Goal: Complete Application Form: Complete application form

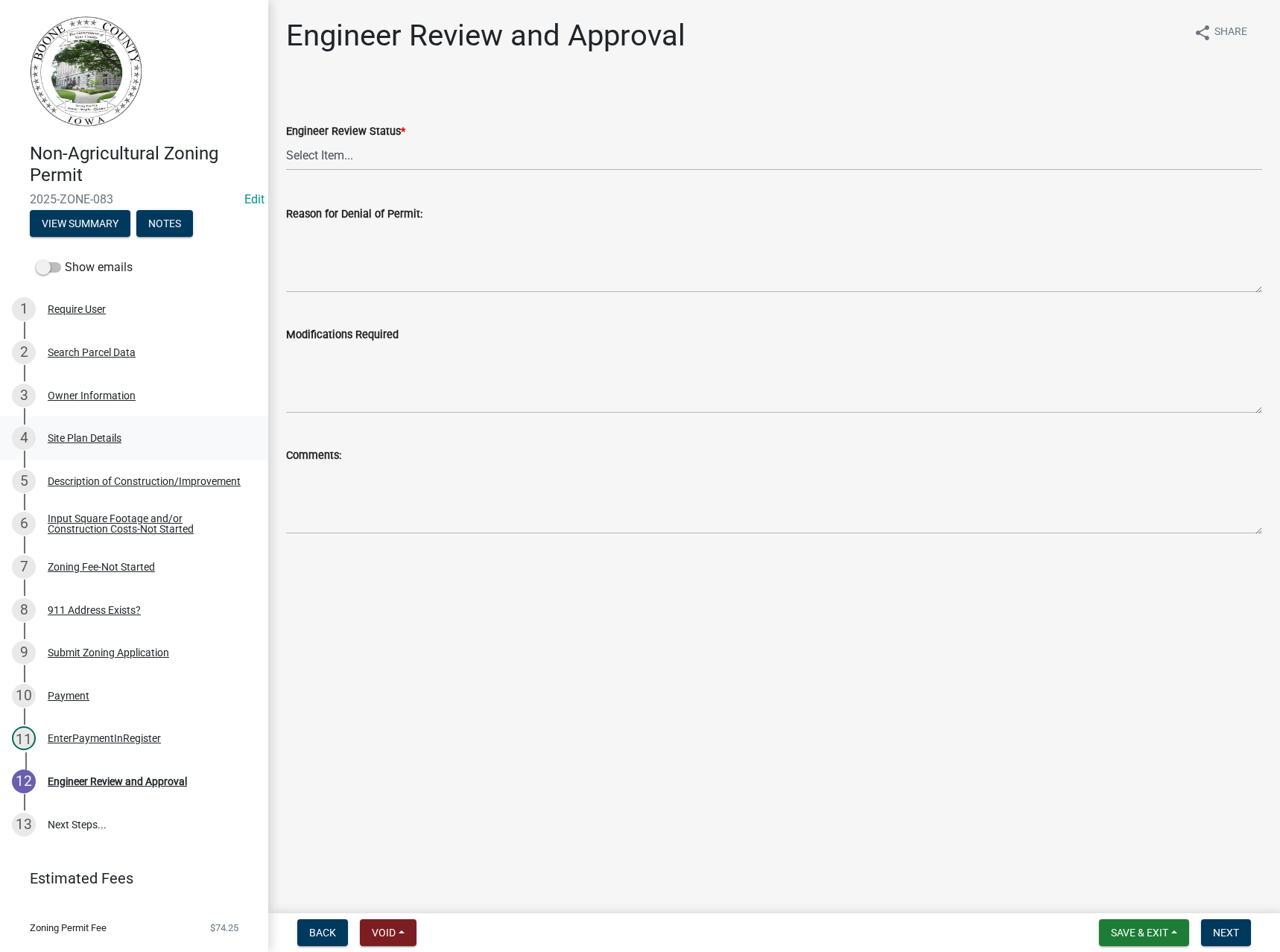
click at [80, 437] on div "Site Plan Details" at bounding box center [85, 438] width 74 height 10
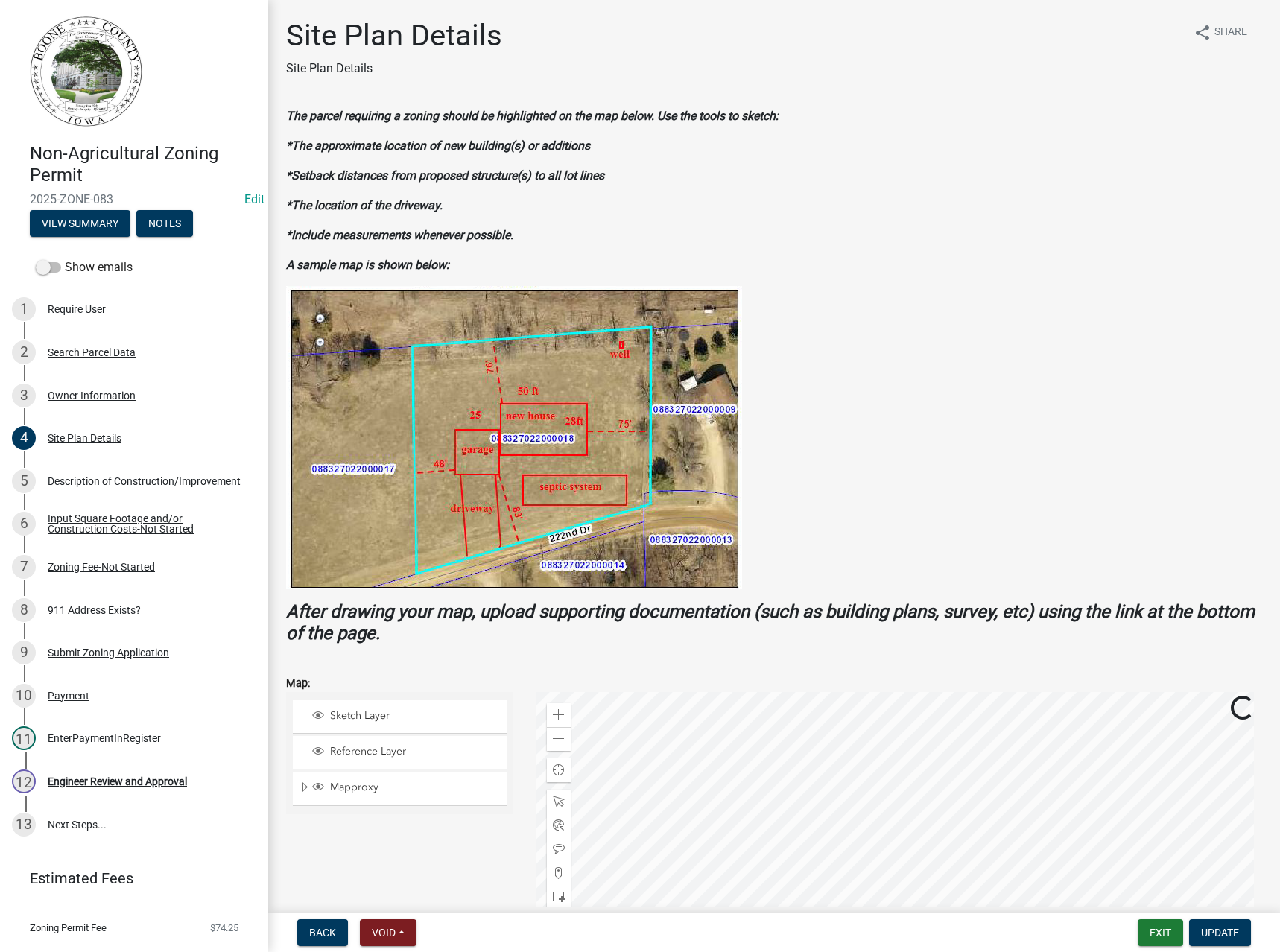
scroll to position [447, 0]
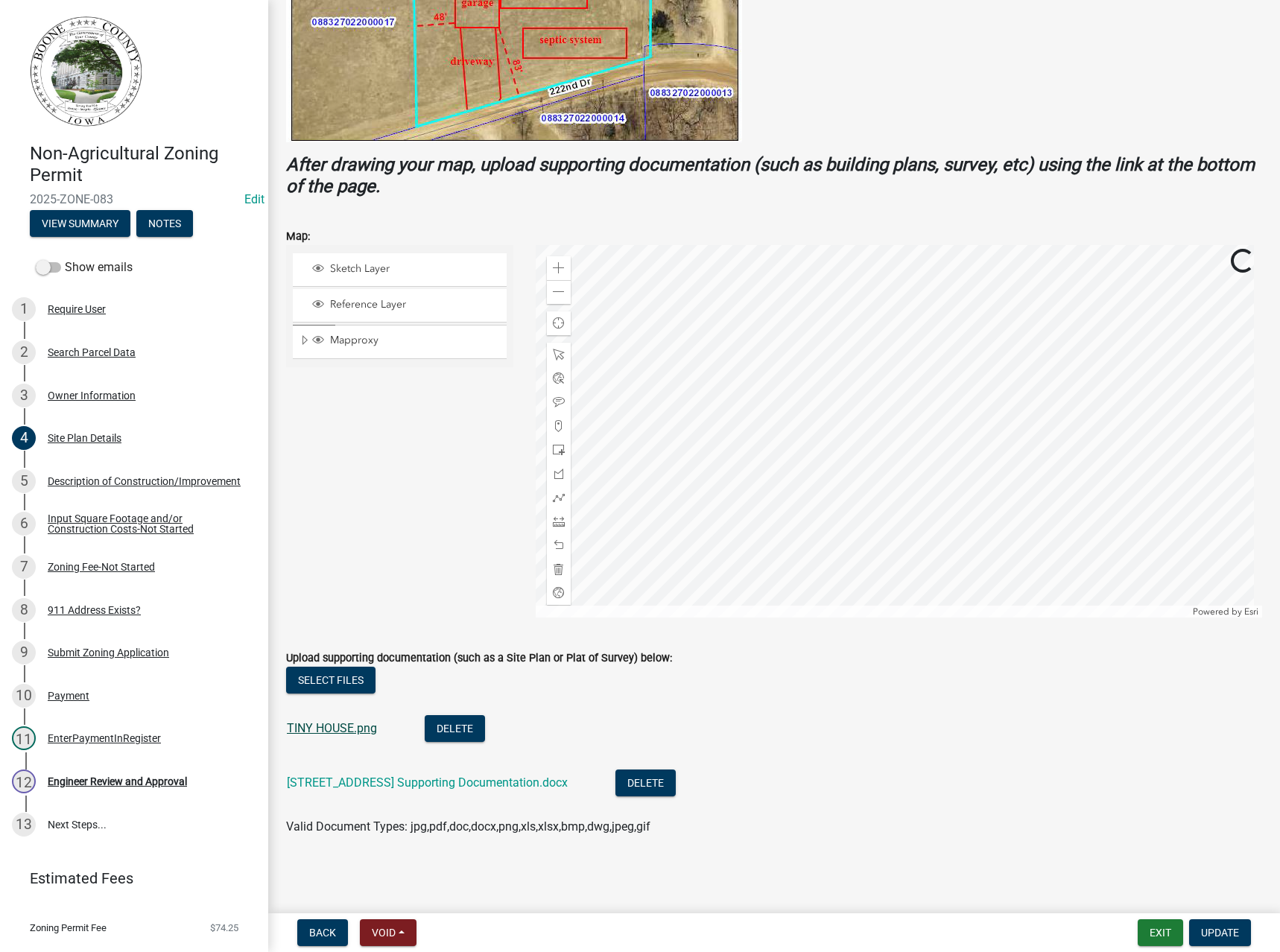
click at [343, 724] on link "TINY HOUSE.png" at bounding box center [332, 728] width 90 height 14
click at [363, 787] on link "[STREET_ADDRESS] Supporting Documentation.docx" at bounding box center [426, 782] width 281 height 14
click at [107, 781] on div "Engineer Review and Approval" at bounding box center [117, 781] width 139 height 10
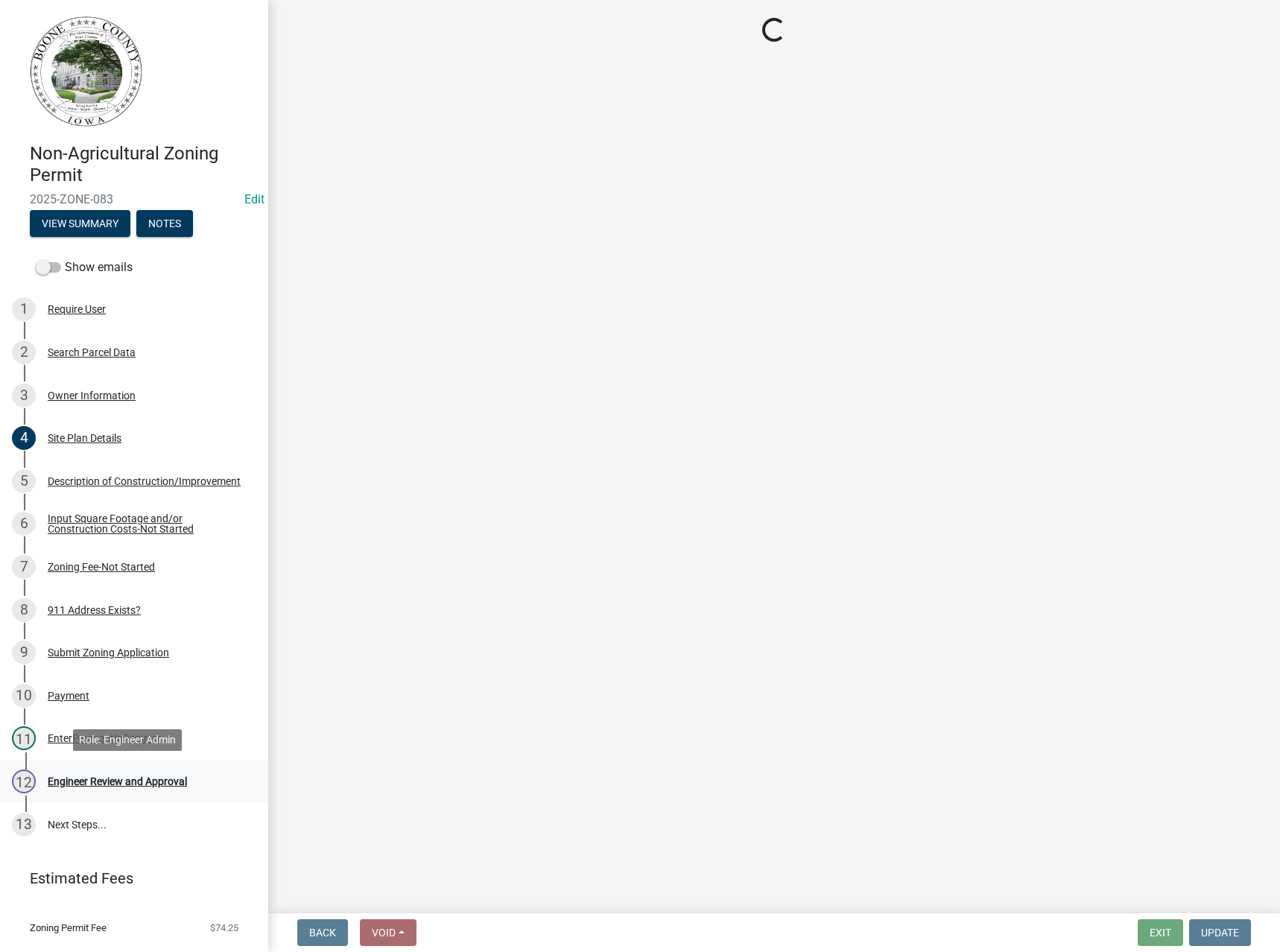
scroll to position [0, 0]
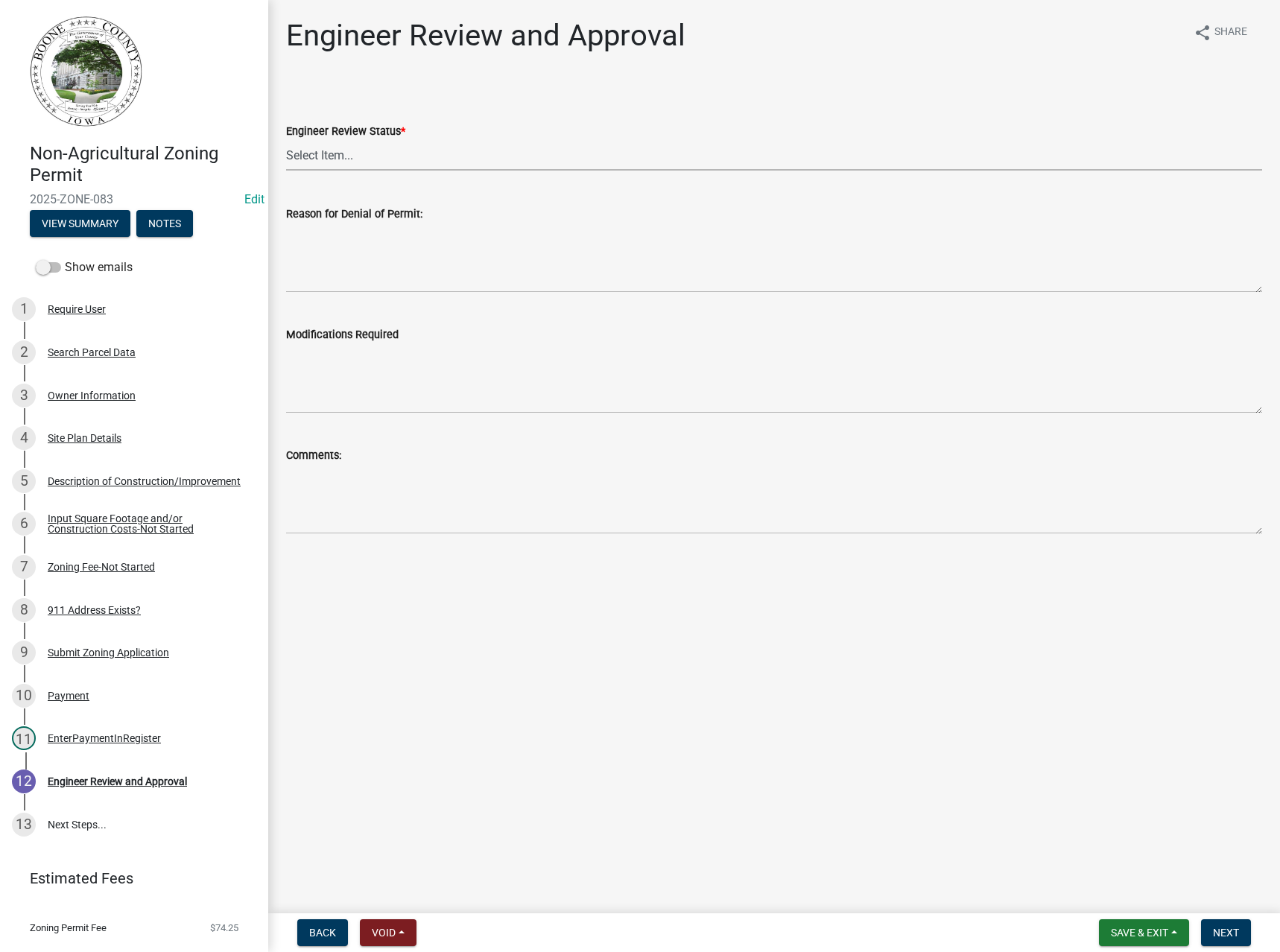
click at [312, 161] on select "Select Item... Clear of Floodplain and County Tile Location rejected by Enginee…" at bounding box center [774, 155] width 976 height 30
click at [343, 142] on select "Select Item... Clear of Floodplain and County Tile Location rejected by Enginee…" at bounding box center [774, 155] width 976 height 30
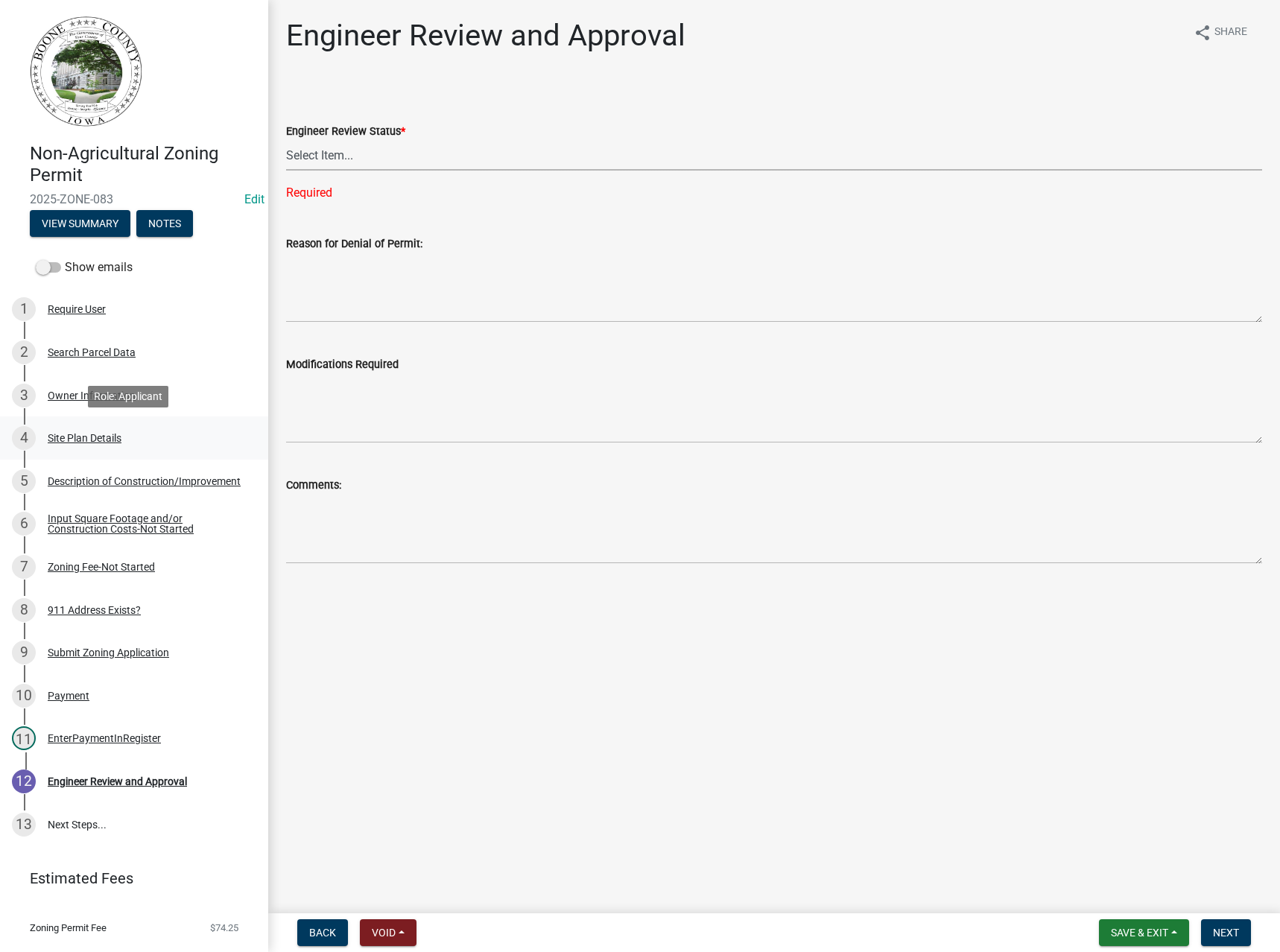
click at [67, 435] on div "Site Plan Details" at bounding box center [85, 438] width 74 height 10
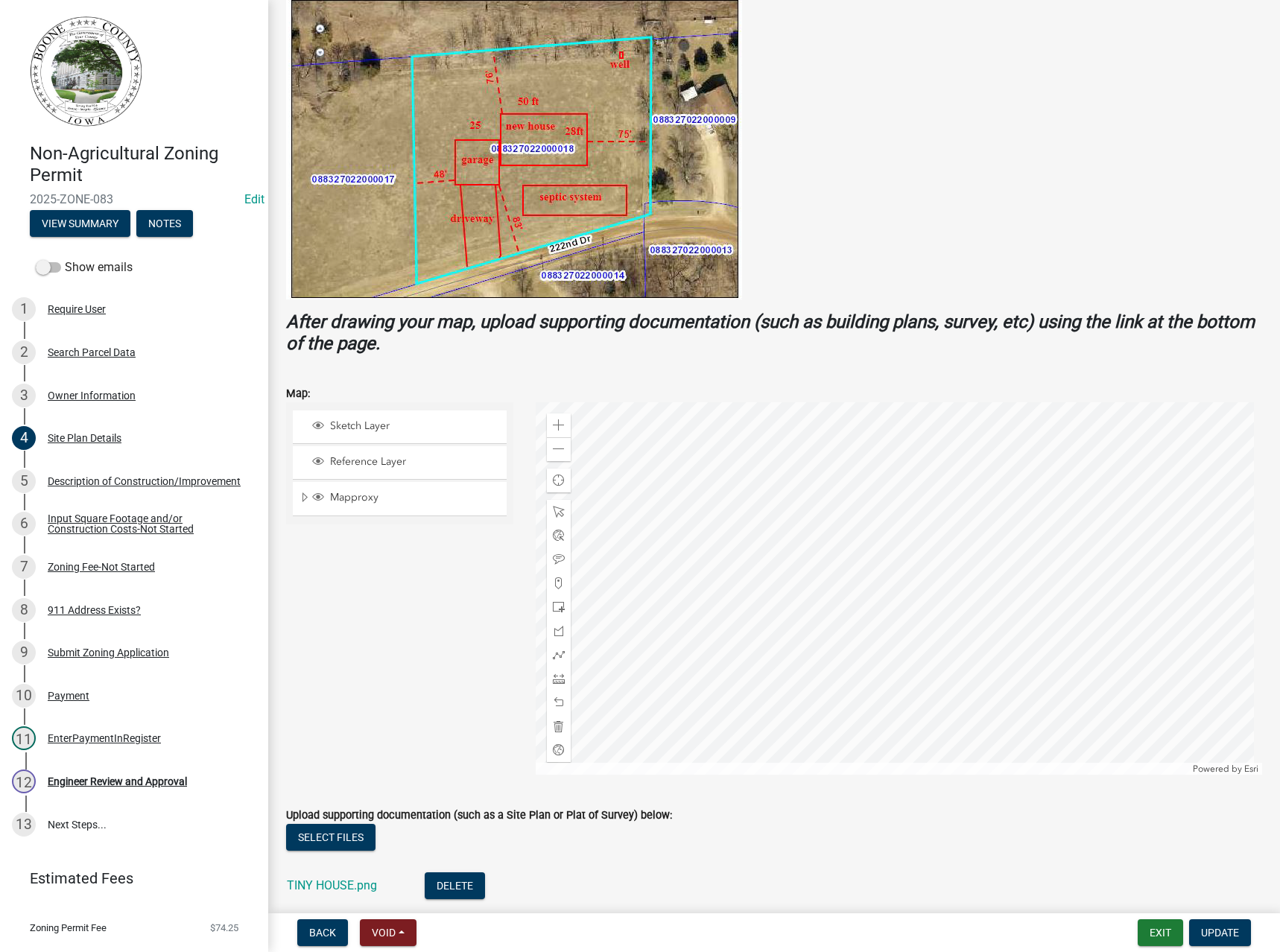
scroll to position [373, 0]
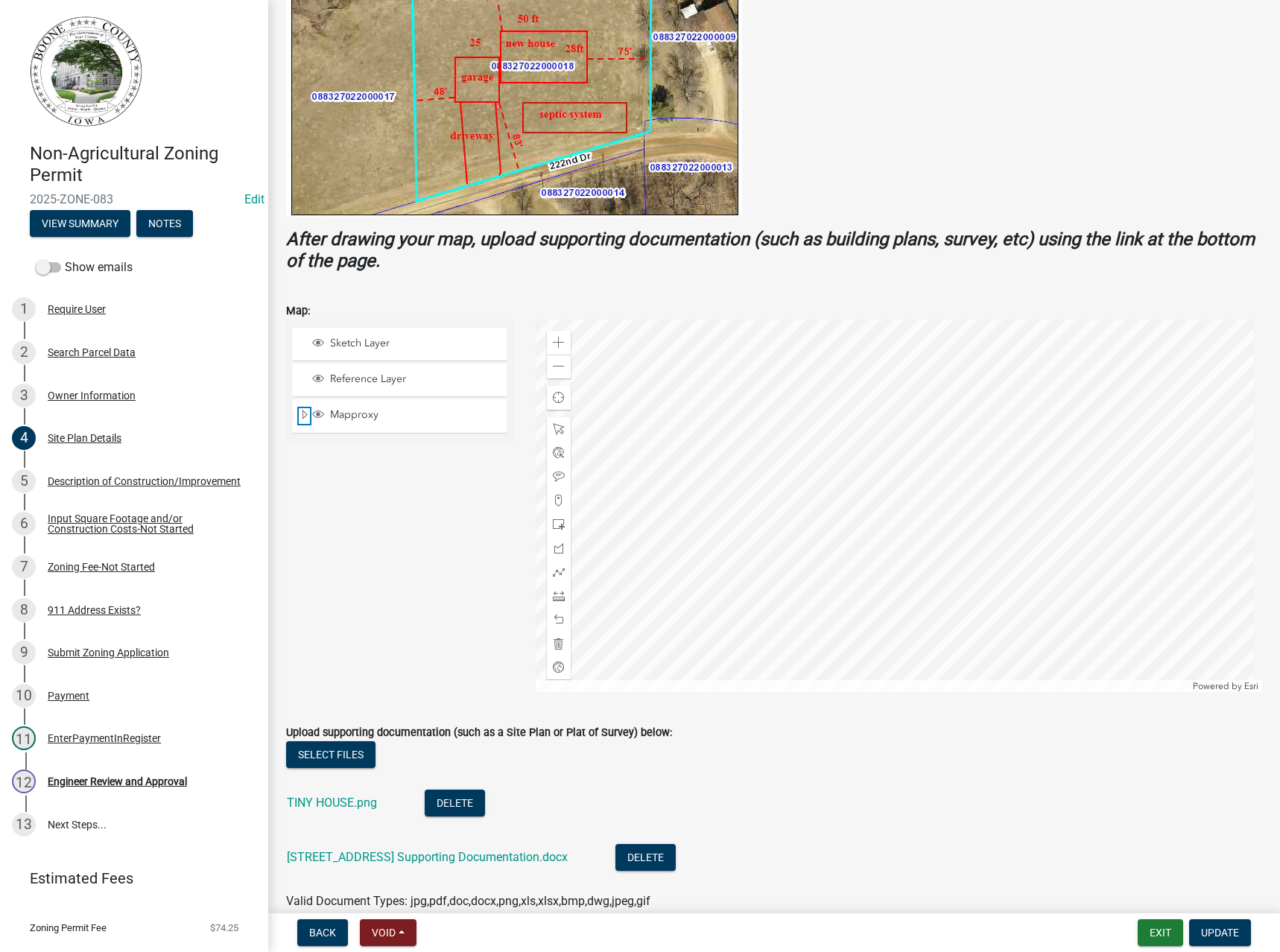
click at [302, 411] on span "Expand" at bounding box center [305, 414] width 12 height 14
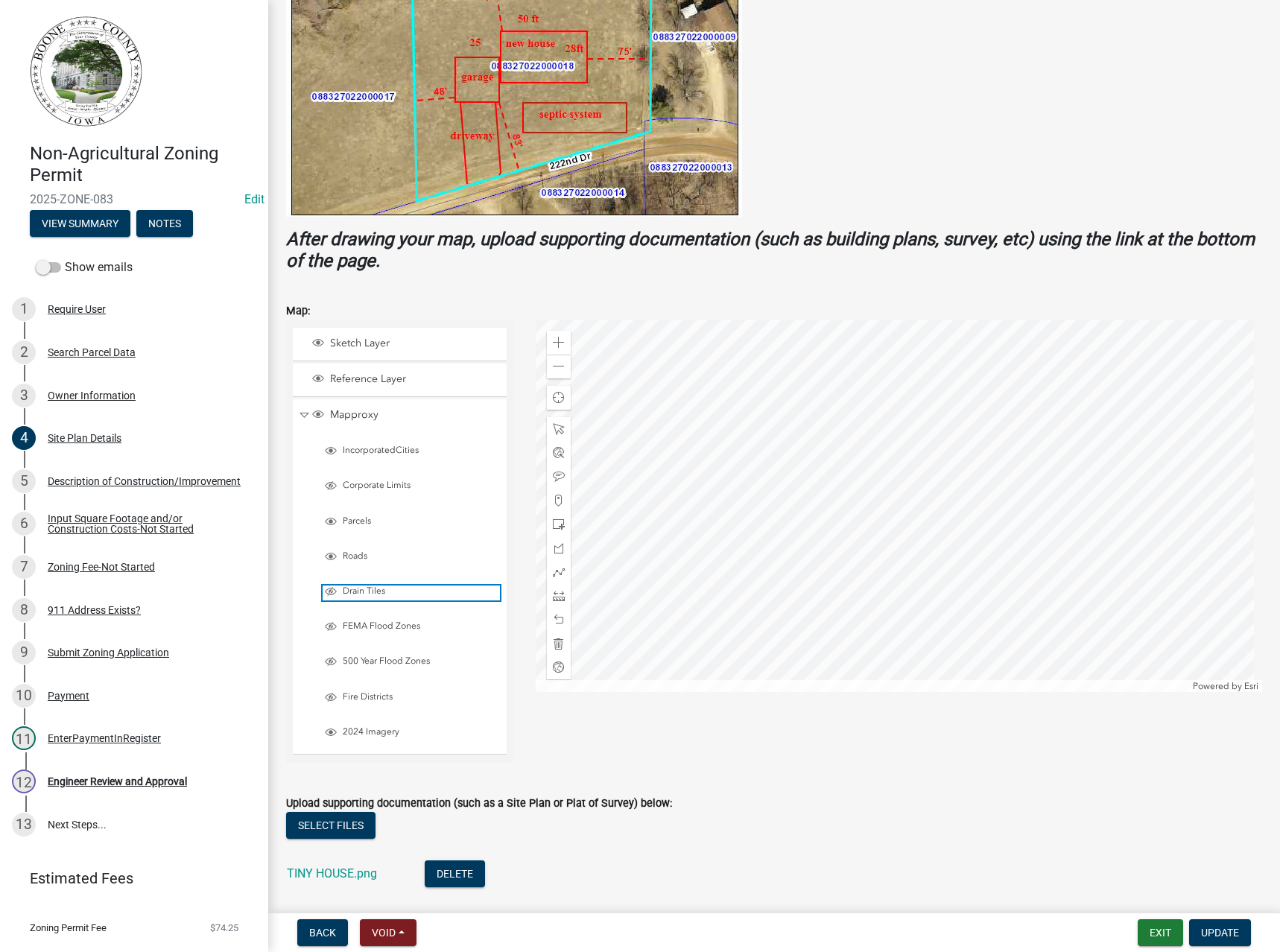
click at [362, 590] on span "Drain Tiles" at bounding box center [420, 591] width 161 height 12
click at [358, 622] on span "FEMA Flood Zones" at bounding box center [420, 626] width 161 height 12
click at [359, 656] on span "500 Year Flood Zones" at bounding box center [420, 661] width 161 height 12
click at [553, 365] on span at bounding box center [559, 366] width 12 height 12
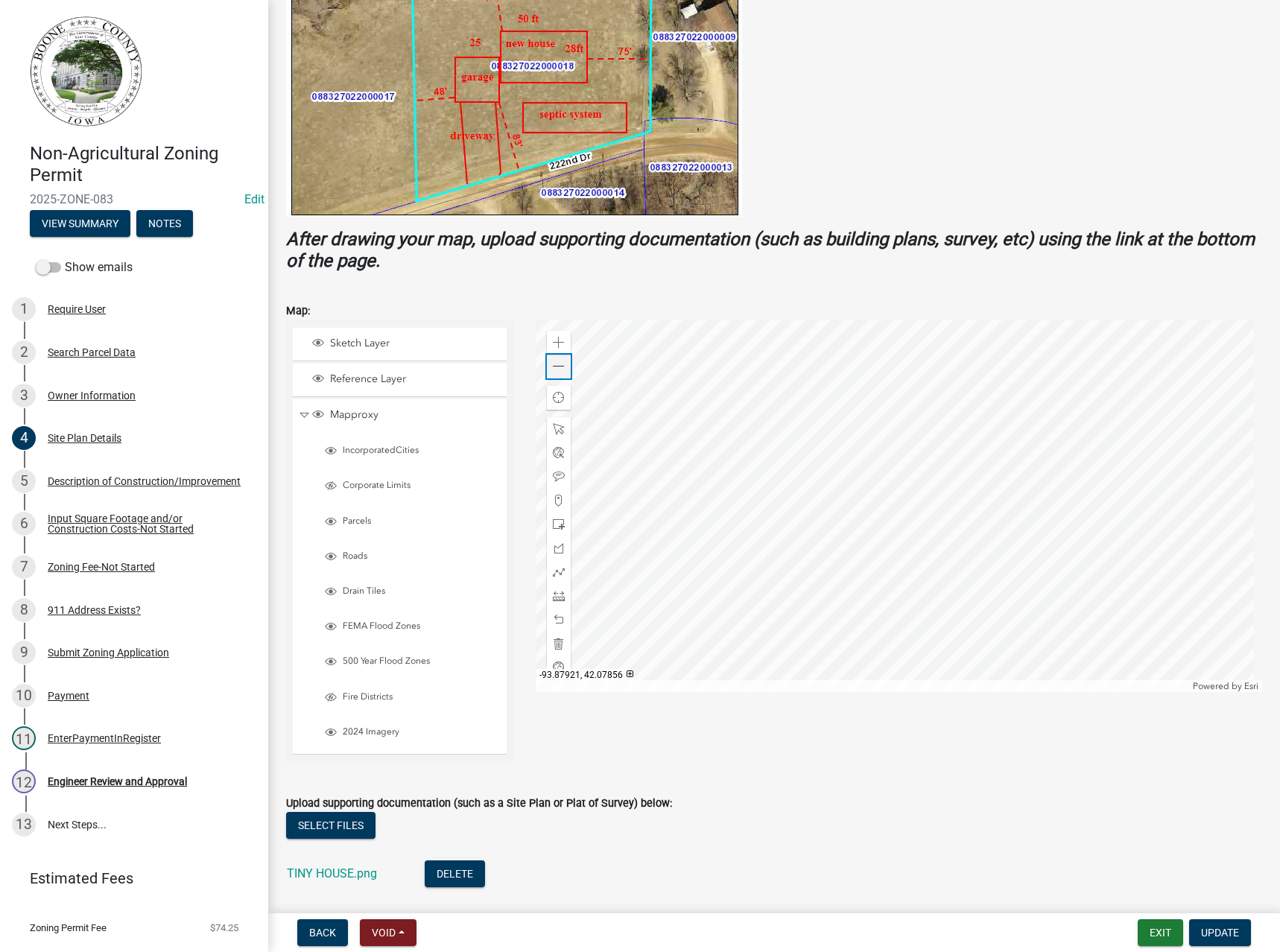
click at [553, 365] on span at bounding box center [559, 366] width 12 height 12
click at [79, 784] on div "Engineer Review and Approval" at bounding box center [117, 781] width 139 height 10
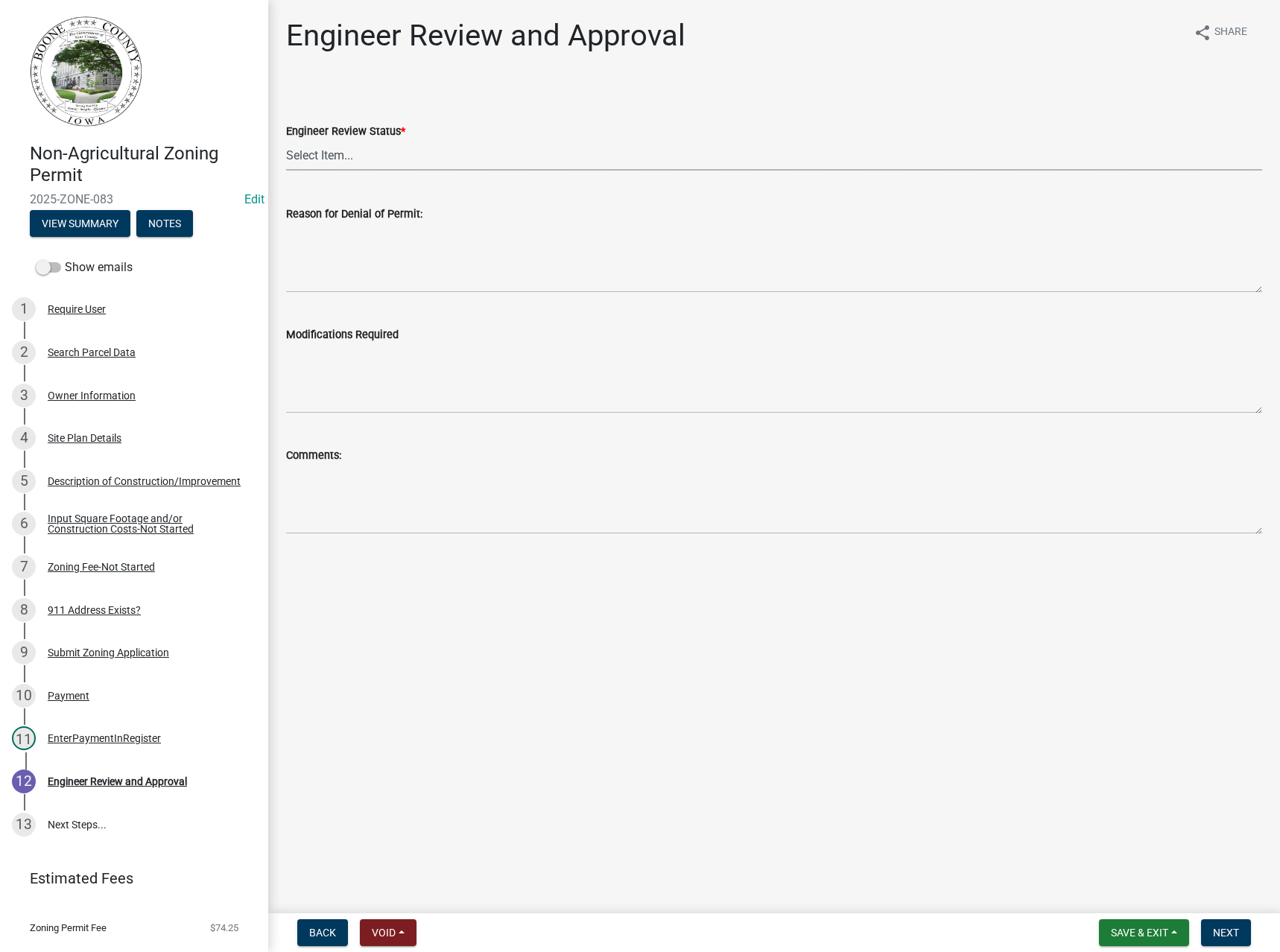
click at [317, 149] on select "Select Item... Clear of Floodplain and County Tile Location rejected by Enginee…" at bounding box center [774, 155] width 976 height 30
click at [286, 140] on select "Select Item... Clear of Floodplain and County Tile Location rejected by Enginee…" at bounding box center [774, 155] width 976 height 30
select select "3fbde904-da37-4207-833b-53754720f33d"
click at [1215, 931] on span "Next" at bounding box center [1226, 932] width 26 height 12
click at [61, 430] on div "4 Site Plan Details" at bounding box center [127, 438] width 232 height 23
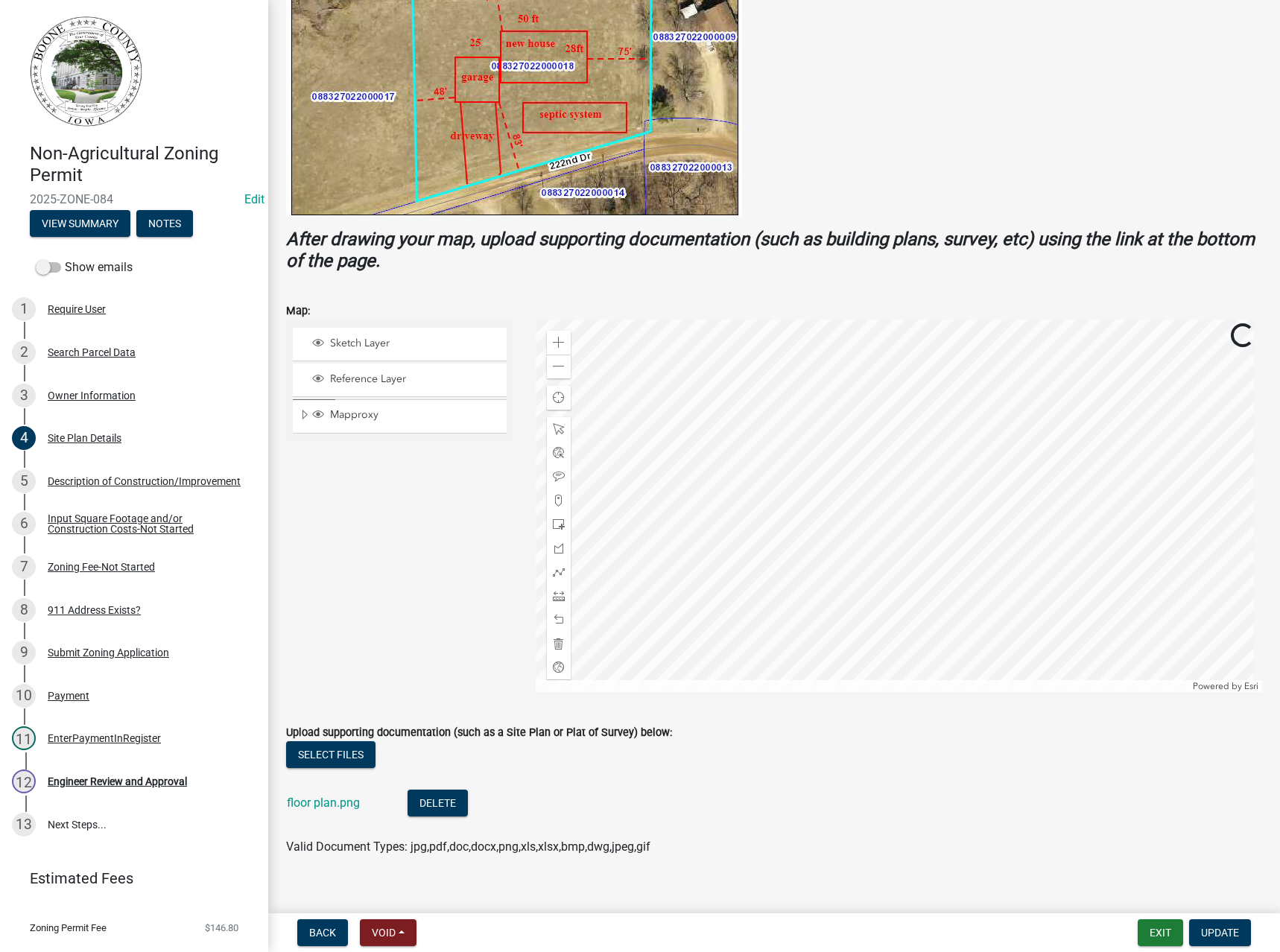
scroll to position [393, 0]
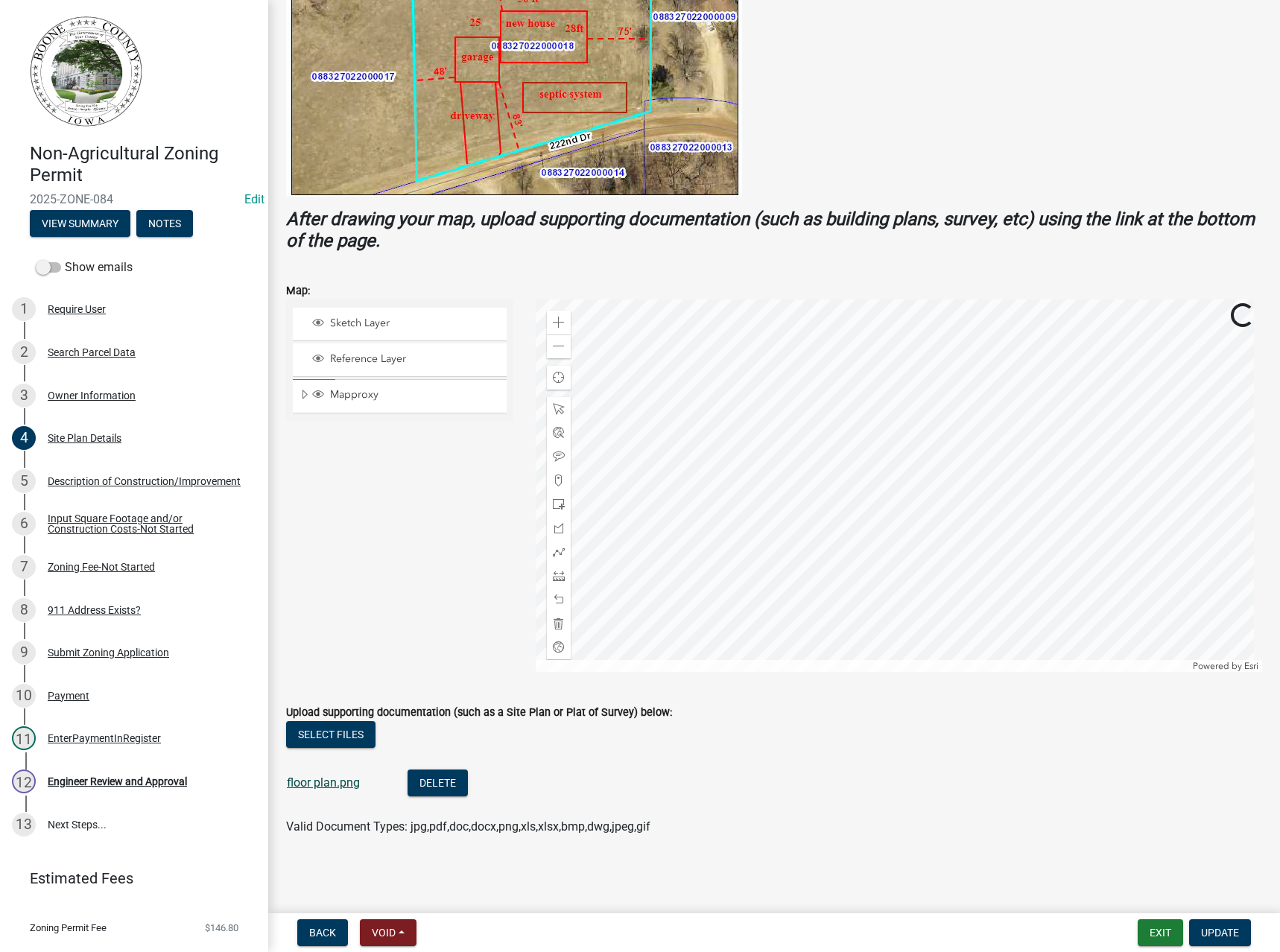
click at [322, 780] on link "floor plan.png" at bounding box center [323, 782] width 73 height 14
click at [561, 316] on span at bounding box center [559, 322] width 12 height 12
click at [732, 404] on div at bounding box center [898, 486] width 726 height 373
click at [301, 394] on span "Expand" at bounding box center [305, 394] width 12 height 14
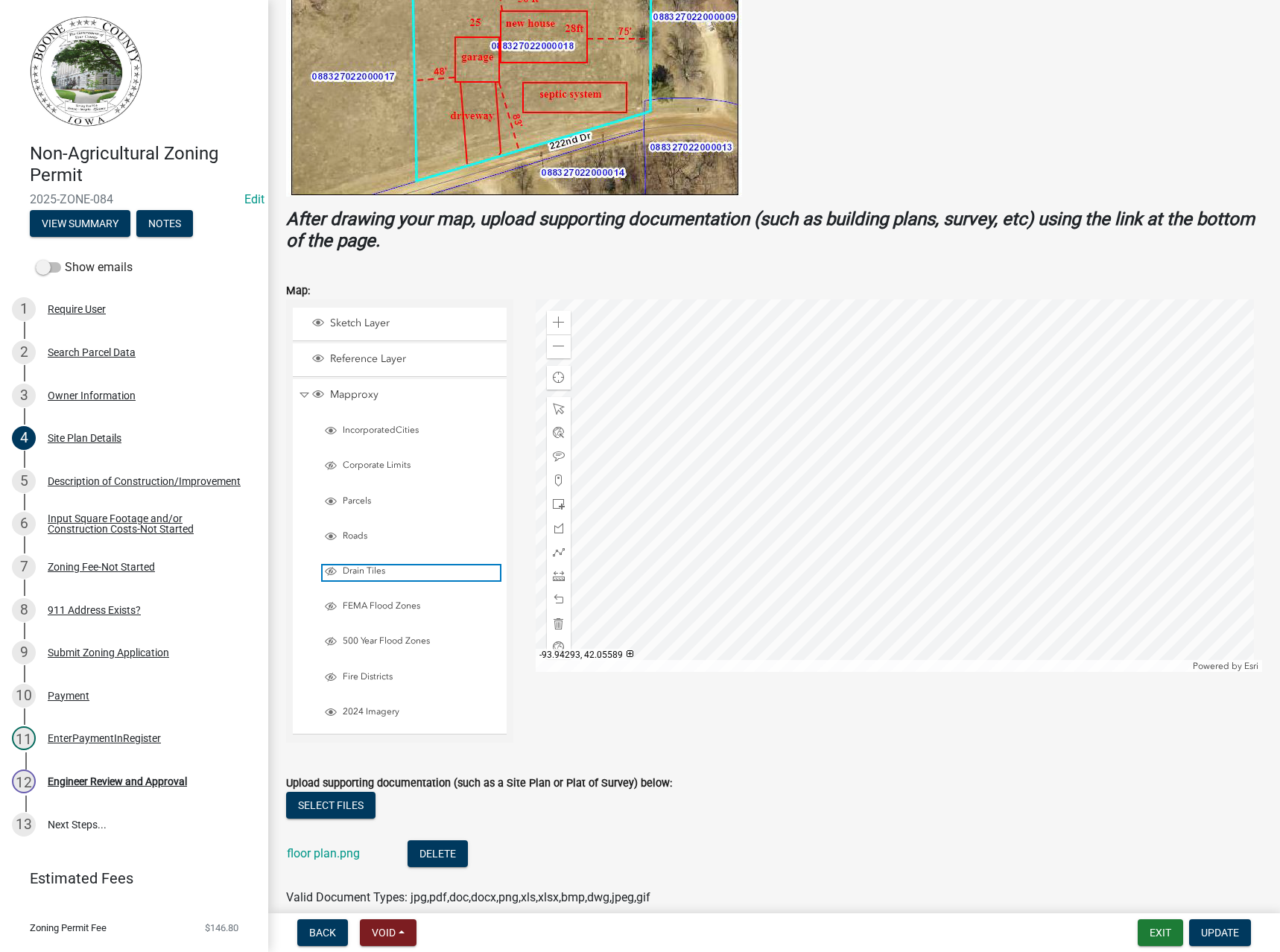
click at [353, 569] on span "Drain Tiles" at bounding box center [420, 571] width 161 height 12
click at [357, 605] on span "FEMA Flood Zones" at bounding box center [420, 606] width 161 height 12
click at [354, 636] on span "500 Year Flood Zones" at bounding box center [420, 641] width 161 height 12
click at [555, 344] on span at bounding box center [559, 346] width 12 height 12
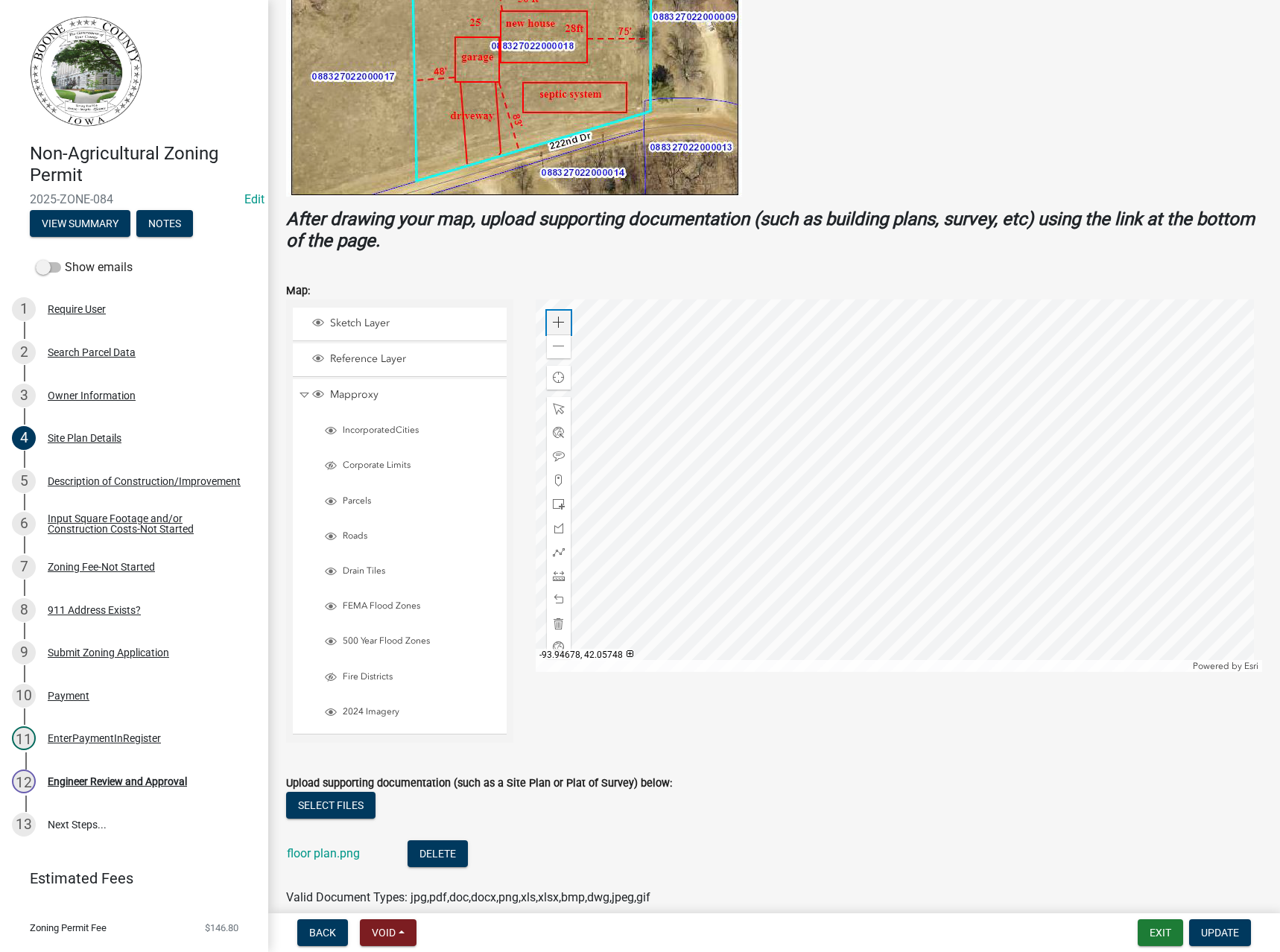
click at [560, 322] on span at bounding box center [559, 322] width 12 height 12
click at [555, 353] on div "Zoom out" at bounding box center [559, 346] width 23 height 23
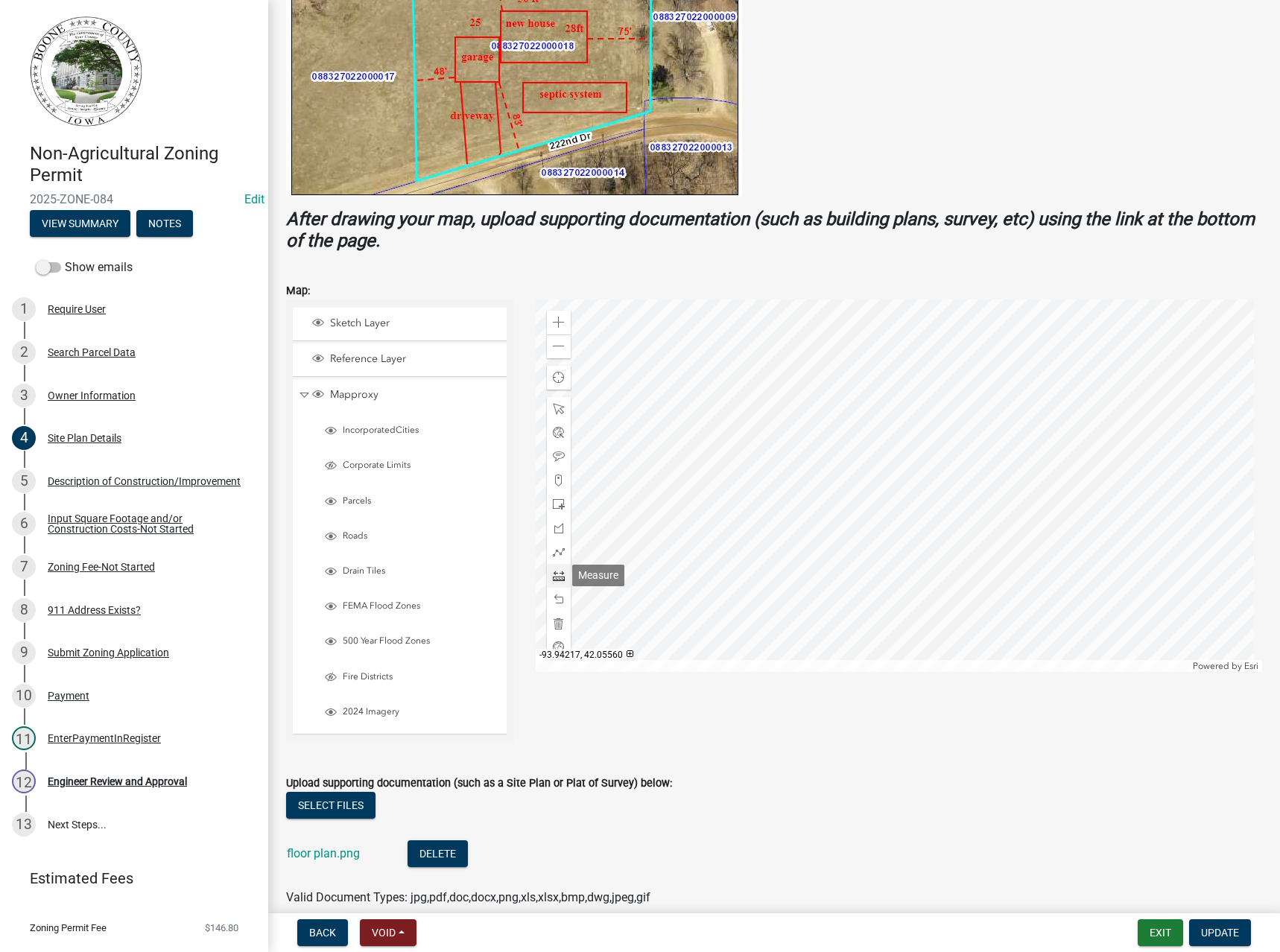
click at [556, 574] on span at bounding box center [559, 575] width 12 height 12
click at [771, 411] on div at bounding box center [898, 486] width 726 height 373
click at [563, 407] on div at bounding box center [559, 409] width 23 height 23
click at [555, 350] on span at bounding box center [559, 346] width 12 height 12
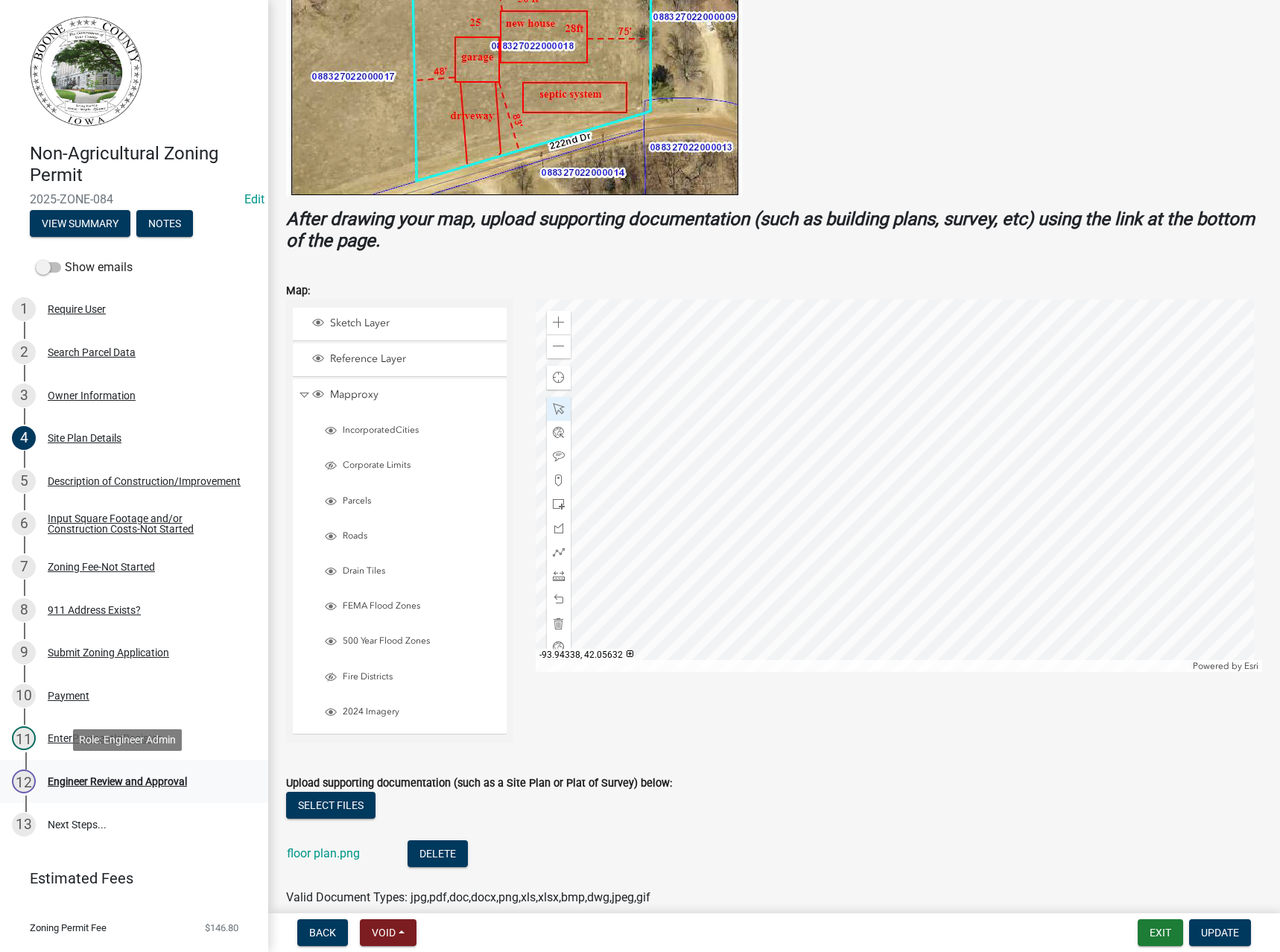
click at [133, 778] on div "Engineer Review and Approval" at bounding box center [117, 781] width 139 height 10
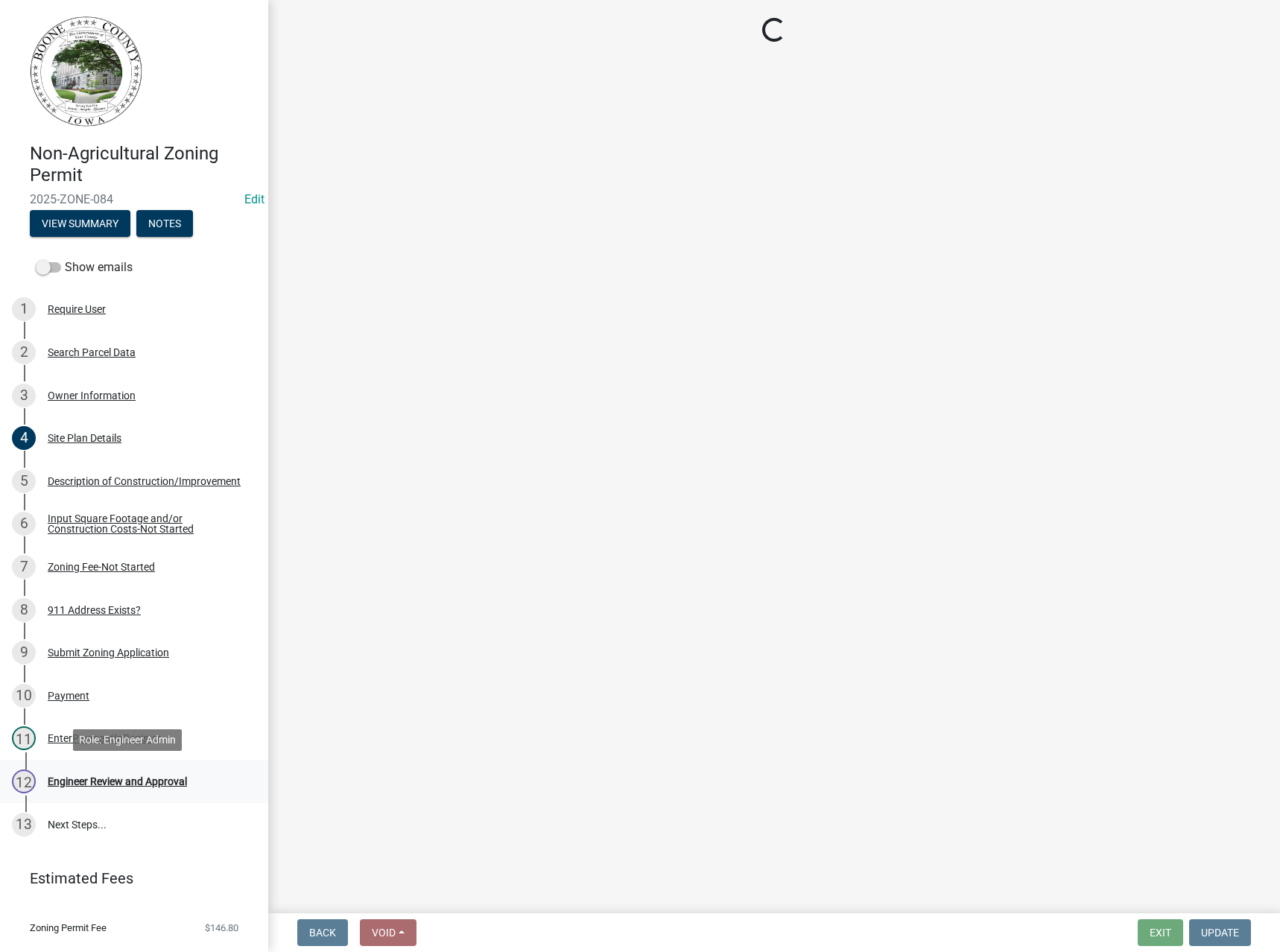
scroll to position [0, 0]
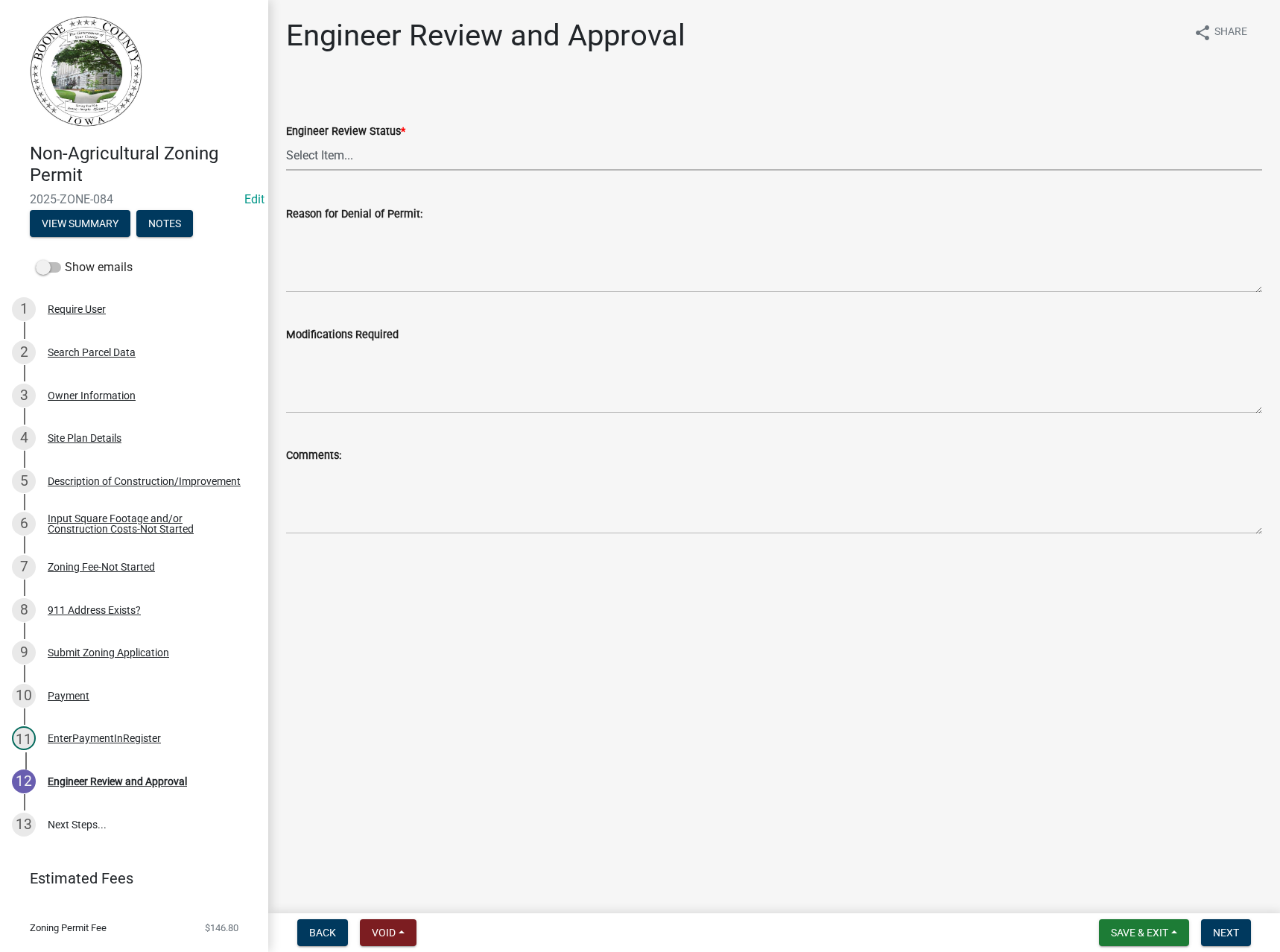
click at [387, 150] on select "Select Item... Clear of Floodplain and County Tile Location rejected by Enginee…" at bounding box center [774, 155] width 976 height 30
click at [286, 140] on select "Select Item... Clear of Floodplain and County Tile Location rejected by Enginee…" at bounding box center [774, 155] width 976 height 30
select select "3fbde904-da37-4207-833b-53754720f33d"
click at [1231, 934] on span "Next" at bounding box center [1226, 932] width 26 height 12
